Goal: Task Accomplishment & Management: Manage account settings

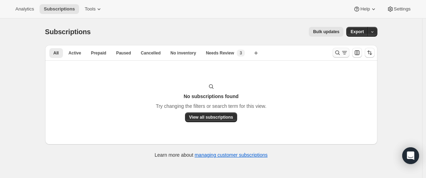
click at [338, 54] on icon "Search and filter results" at bounding box center [337, 52] width 7 height 7
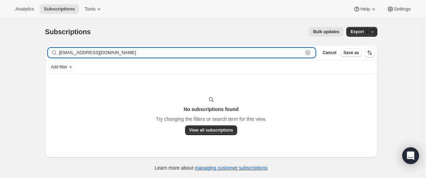
click at [74, 54] on input "[EMAIL_ADDRESS][DOMAIN_NAME]" at bounding box center [181, 53] width 244 height 10
paste input "jensine3goudy@ao"
type input "[EMAIL_ADDRESS][DOMAIN_NAME]"
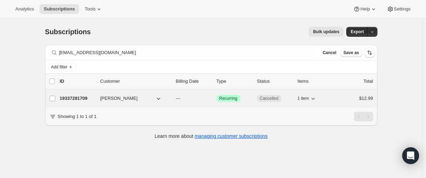
click at [73, 98] on p "19337281709" at bounding box center [77, 98] width 35 height 7
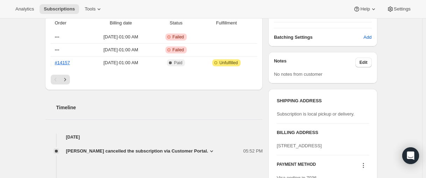
scroll to position [210, 0]
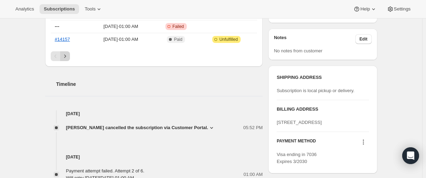
click at [67, 60] on button "Next" at bounding box center [65, 56] width 10 height 10
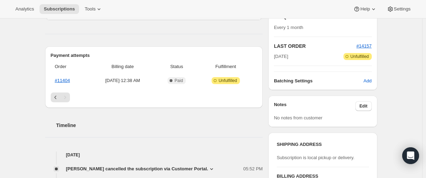
scroll to position [140, 0]
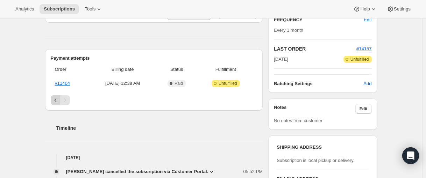
click at [58, 101] on icon "Previous" at bounding box center [55, 100] width 7 height 7
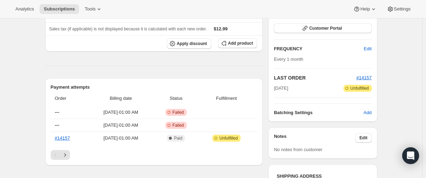
scroll to position [0, 0]
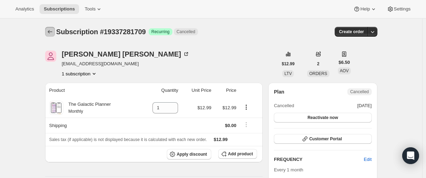
click at [53, 34] on icon "Subscriptions" at bounding box center [49, 31] width 7 height 7
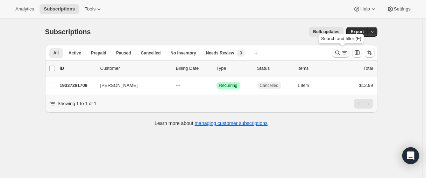
click at [339, 53] on icon "Search and filter results" at bounding box center [337, 53] width 5 height 5
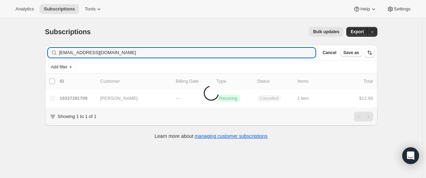
type input "[EMAIL_ADDRESS][DOMAIN_NAME]"
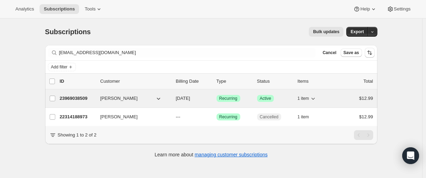
click at [66, 97] on p "23969038509" at bounding box center [77, 98] width 35 height 7
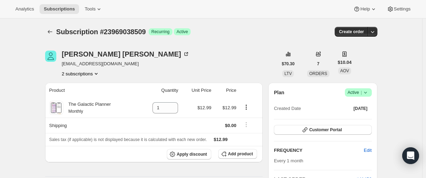
click at [56, 35] on div at bounding box center [50, 32] width 11 height 10
click at [51, 34] on icon "Subscriptions" at bounding box center [49, 31] width 7 height 7
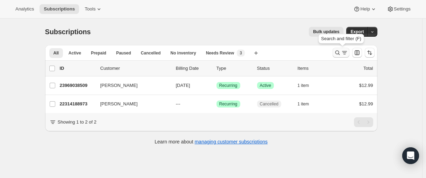
click at [337, 52] on icon "Search and filter results" at bounding box center [337, 52] width 7 height 7
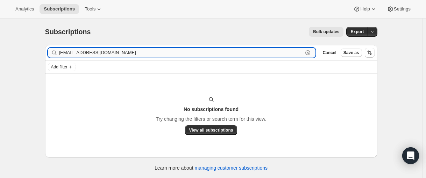
click at [89, 51] on input "[EMAIL_ADDRESS][DOMAIN_NAME]" at bounding box center [181, 53] width 244 height 10
paste input "24392892589"
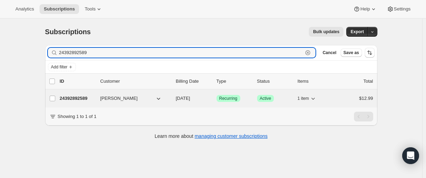
type input "24392892589"
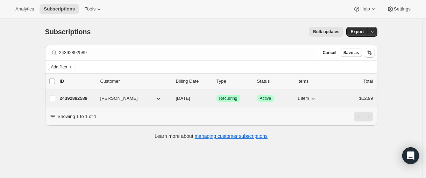
click at [82, 96] on p "24392892589" at bounding box center [77, 98] width 35 height 7
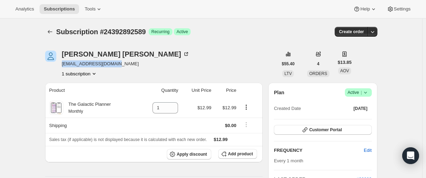
drag, startPoint x: 125, startPoint y: 63, endPoint x: 63, endPoint y: 62, distance: 61.9
click at [63, 62] on span "[EMAIL_ADDRESS][DOMAIN_NAME]" at bounding box center [126, 63] width 128 height 7
copy span "[EMAIL_ADDRESS][DOMAIN_NAME]"
click at [47, 30] on button "Subscriptions" at bounding box center [50, 32] width 10 height 10
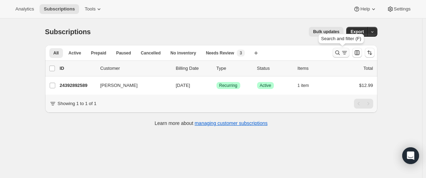
click at [338, 50] on icon "Search and filter results" at bounding box center [337, 52] width 7 height 7
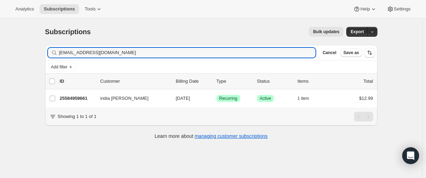
type input "[EMAIL_ADDRESS][DOMAIN_NAME]"
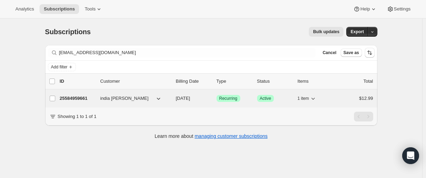
click at [72, 100] on p "25584959661" at bounding box center [77, 98] width 35 height 7
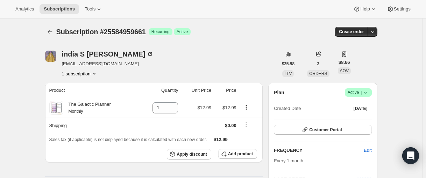
click at [53, 37] on div "Subscription #25584959661. This page is ready Subscription #25584959661 Success…" at bounding box center [211, 32] width 332 height 27
click at [53, 29] on icon "Subscriptions" at bounding box center [49, 31] width 7 height 7
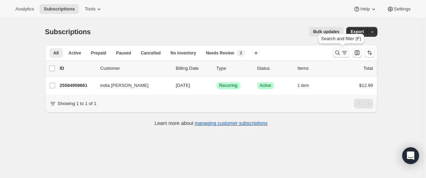
click at [337, 54] on icon "Search and filter results" at bounding box center [337, 52] width 7 height 7
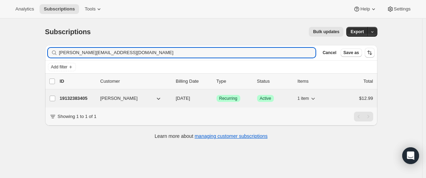
type input "[PERSON_NAME][EMAIL_ADDRESS][DOMAIN_NAME]"
click at [72, 98] on p "19132383405" at bounding box center [77, 98] width 35 height 7
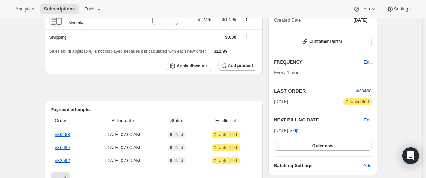
scroll to position [105, 0]
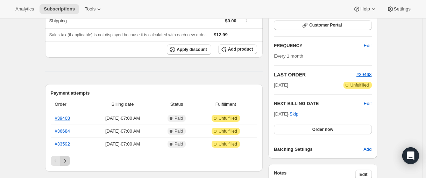
click at [65, 159] on icon "Next" at bounding box center [65, 161] width 7 height 7
click at [66, 163] on icon "Next" at bounding box center [65, 161] width 7 height 7
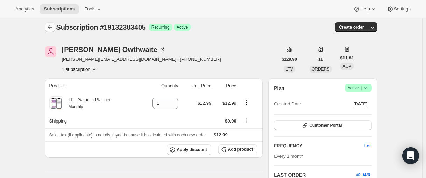
scroll to position [0, 0]
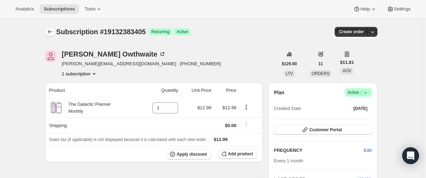
click at [52, 29] on icon "Subscriptions" at bounding box center [49, 31] width 7 height 7
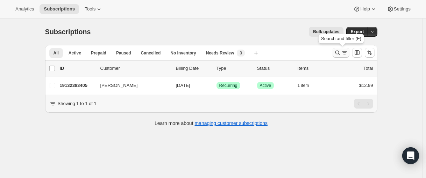
click at [341, 53] on icon "Search and filter results" at bounding box center [337, 52] width 7 height 7
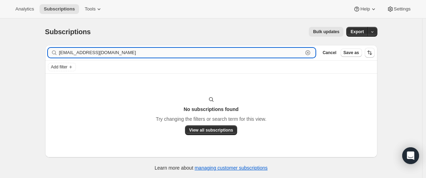
click at [102, 52] on input "[EMAIL_ADDRESS][DOMAIN_NAME]" at bounding box center [181, 53] width 244 height 10
paste input "24392892589"
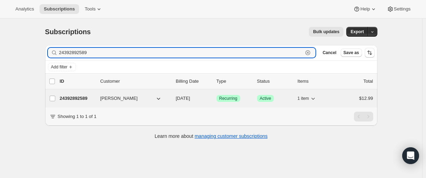
type input "24392892589"
click at [84, 98] on p "24392892589" at bounding box center [77, 98] width 35 height 7
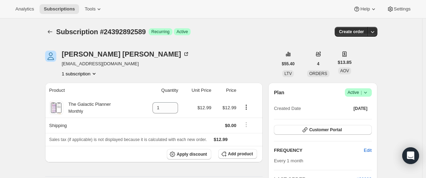
click at [369, 93] on icon at bounding box center [365, 92] width 7 height 7
click at [362, 118] on span "Cancel subscription" at bounding box center [356, 118] width 39 height 5
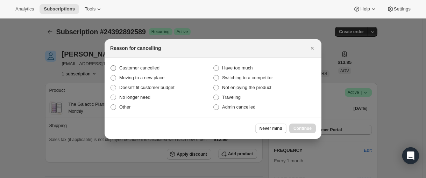
click at [137, 65] on span "Customer cancelled" at bounding box center [139, 68] width 40 height 7
click at [111, 65] on input "Customer cancelled" at bounding box center [110, 65] width 0 height 0
radio input "true"
click at [307, 130] on span "Continue" at bounding box center [302, 129] width 18 height 6
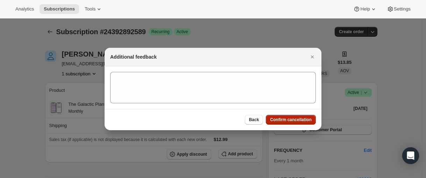
drag, startPoint x: 304, startPoint y: 122, endPoint x: 185, endPoint y: 94, distance: 122.1
click at [303, 122] on span "Confirm cancellation" at bounding box center [291, 120] width 42 height 6
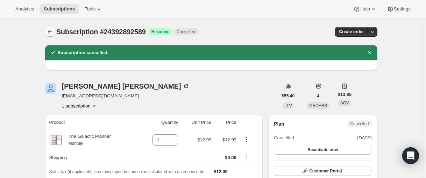
click at [53, 34] on icon "Subscriptions" at bounding box center [49, 31] width 7 height 7
